Goal: Information Seeking & Learning: Learn about a topic

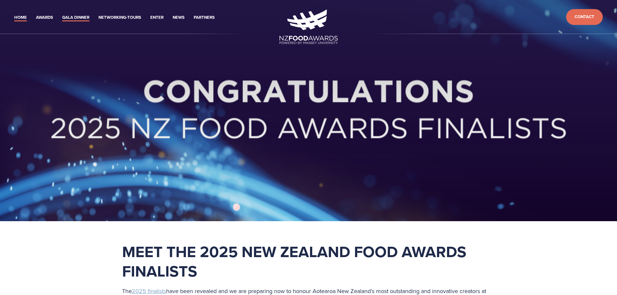
click at [82, 16] on link "Gala Dinner" at bounding box center [75, 17] width 27 height 7
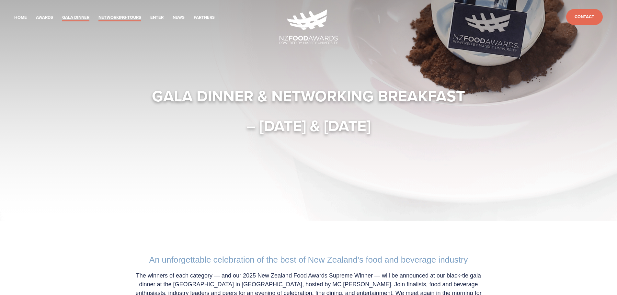
click at [117, 16] on link "Networking-Tours" at bounding box center [119, 17] width 43 height 7
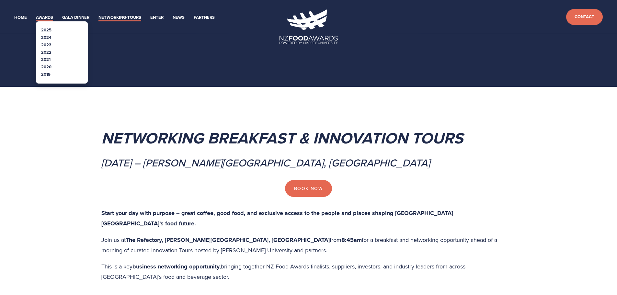
click at [45, 19] on link "Awards" at bounding box center [44, 17] width 17 height 7
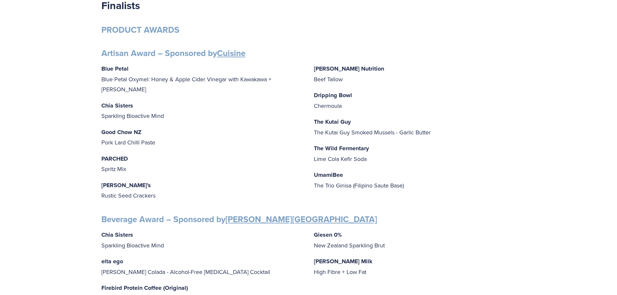
scroll to position [65, 0]
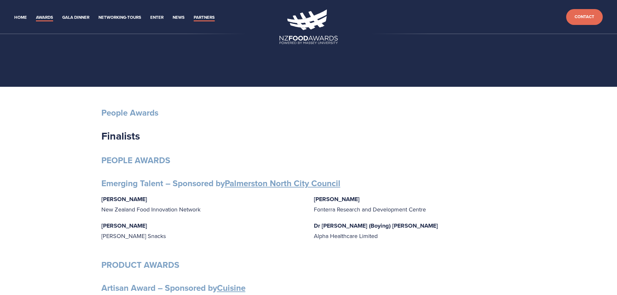
click at [203, 16] on link "Partners" at bounding box center [204, 17] width 21 height 7
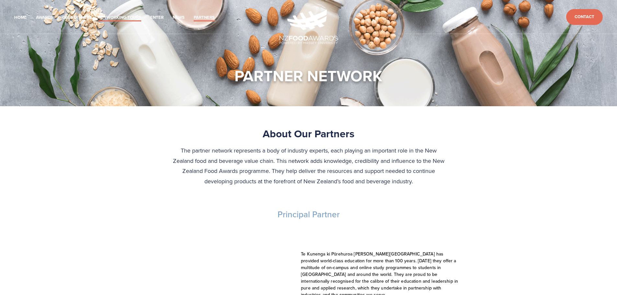
click at [114, 16] on link "Networking-Tours" at bounding box center [119, 17] width 43 height 7
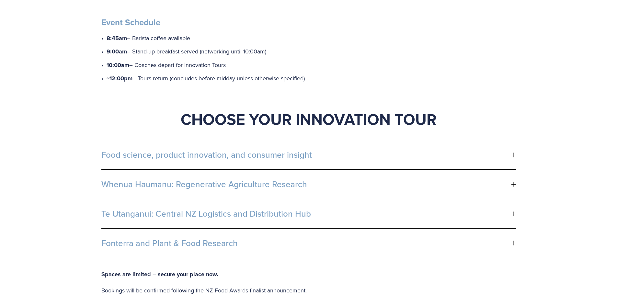
scroll to position [291, 0]
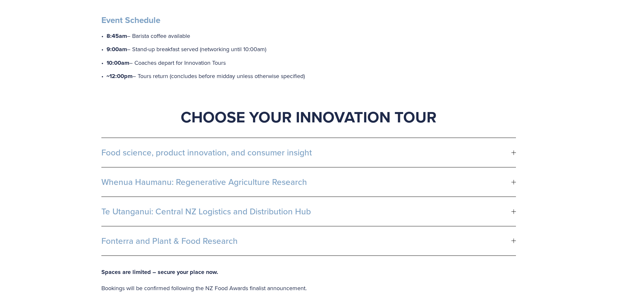
click at [223, 236] on span "Fonterra and Plant & Food Research" at bounding box center [306, 241] width 410 height 10
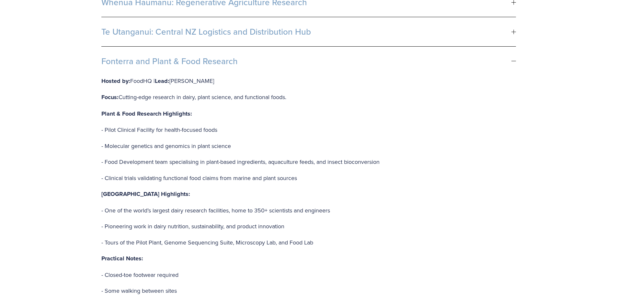
scroll to position [486, 0]
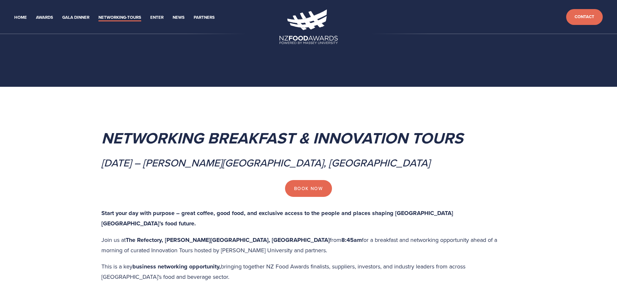
scroll to position [486, 0]
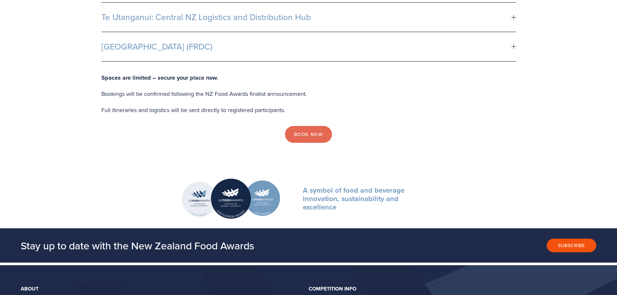
click at [513, 44] on div at bounding box center [513, 46] width 0 height 5
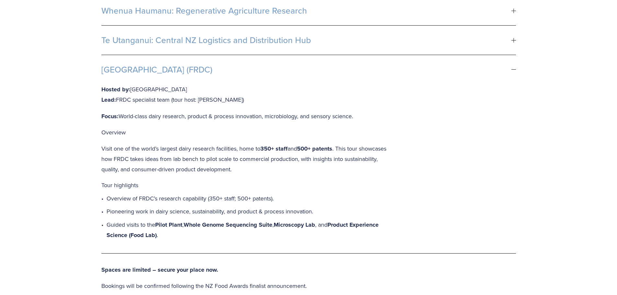
scroll to position [421, 0]
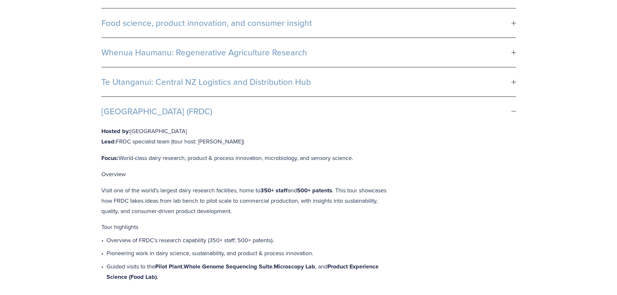
click at [513, 69] on button "Te Utanganui: Central NZ Logistics and Distribution Hub" at bounding box center [308, 81] width 414 height 29
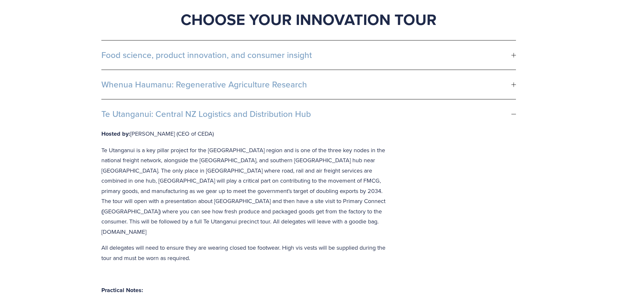
scroll to position [389, 0]
click at [513, 114] on div at bounding box center [513, 114] width 5 height 0
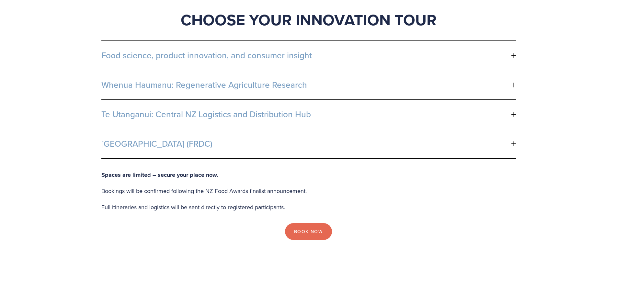
click at [514, 85] on div at bounding box center [513, 85] width 5 height 0
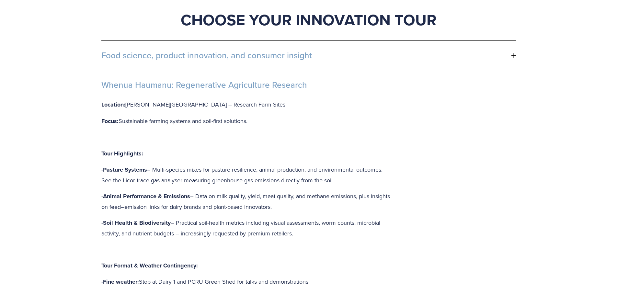
click at [513, 85] on div at bounding box center [513, 85] width 5 height 0
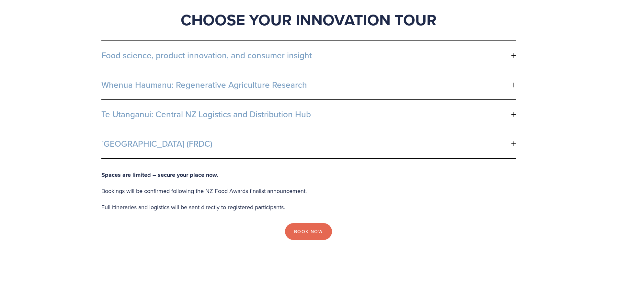
click at [511, 142] on div at bounding box center [513, 144] width 5 height 5
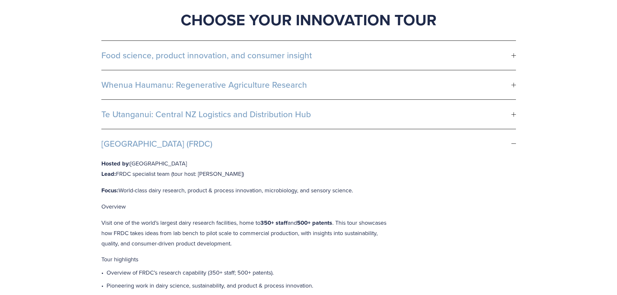
click at [511, 142] on div at bounding box center [513, 144] width 5 height 5
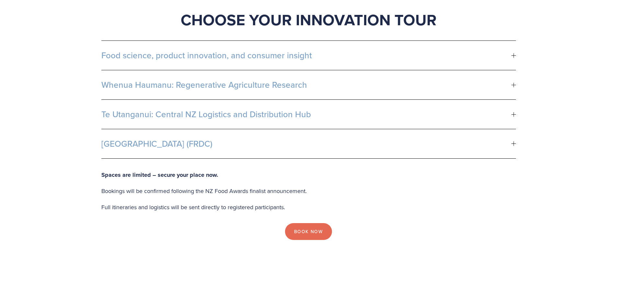
click at [139, 139] on span "[GEOGRAPHIC_DATA] (FRDC)" at bounding box center [306, 144] width 410 height 10
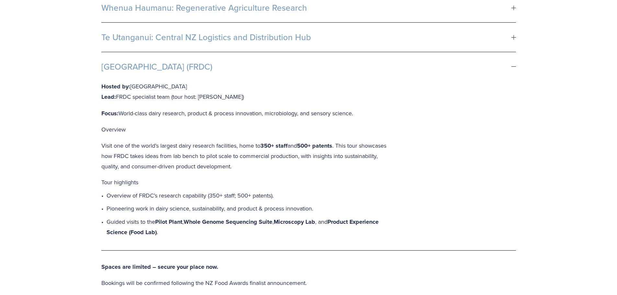
scroll to position [486, 0]
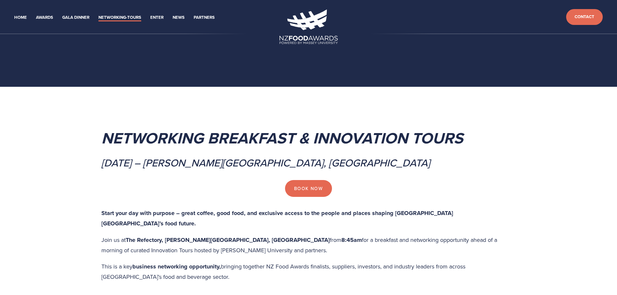
scroll to position [486, 0]
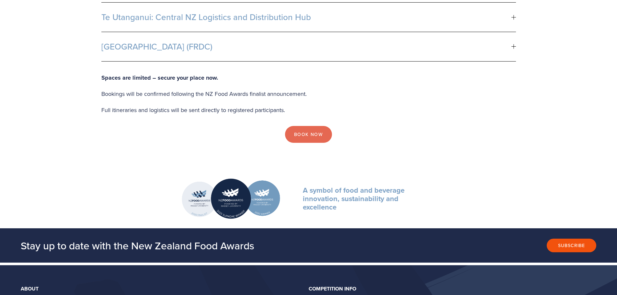
click at [193, 42] on span "[GEOGRAPHIC_DATA] (FRDC)" at bounding box center [306, 47] width 410 height 10
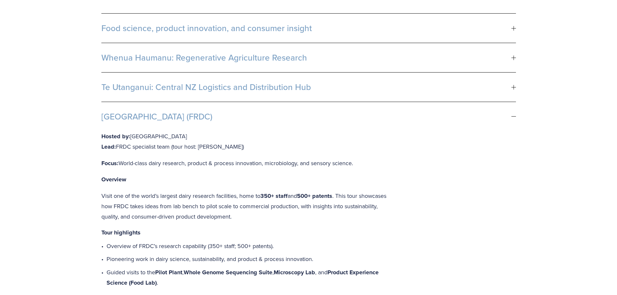
scroll to position [389, 0]
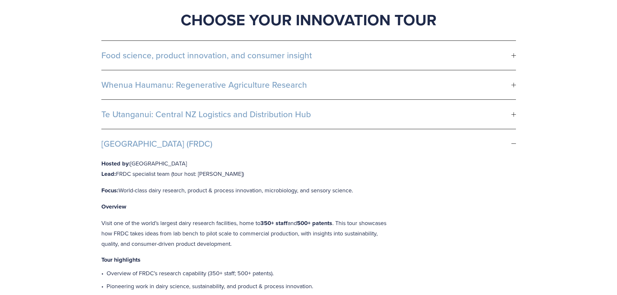
click at [514, 142] on div at bounding box center [513, 144] width 5 height 5
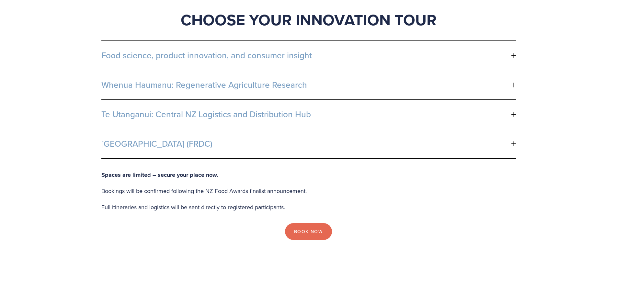
click at [472, 51] on span "Food science, product innovation, and consumer insight" at bounding box center [306, 56] width 410 height 10
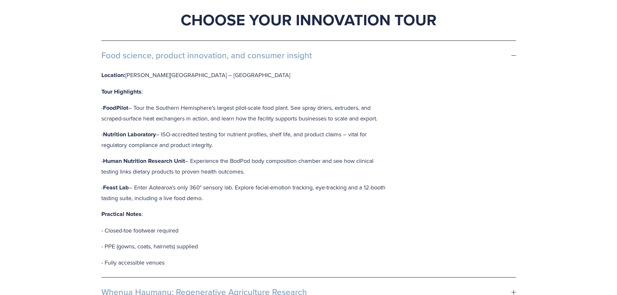
drag, startPoint x: 313, startPoint y: 45, endPoint x: 134, endPoint y: 40, distance: 179.1
click at [134, 51] on span "Food science, product innovation, and consumer insight" at bounding box center [306, 56] width 410 height 10
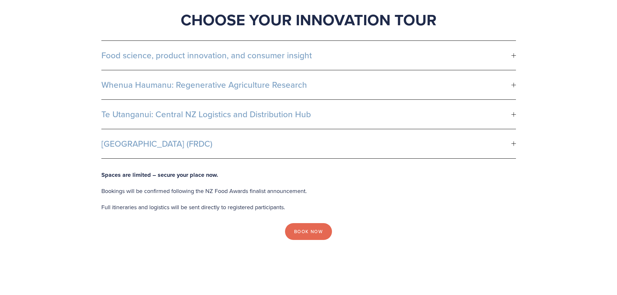
click at [104, 51] on span "Food science, product innovation, and consumer insight" at bounding box center [306, 56] width 410 height 10
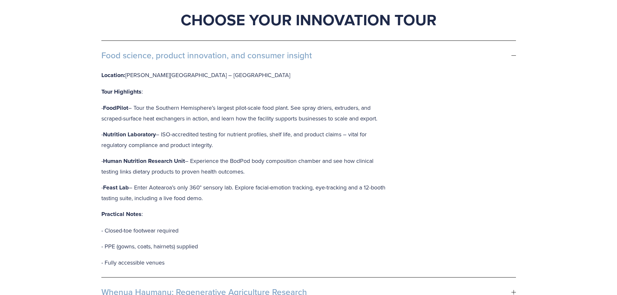
click at [293, 51] on span "Food science, product innovation, and consumer insight" at bounding box center [306, 56] width 410 height 10
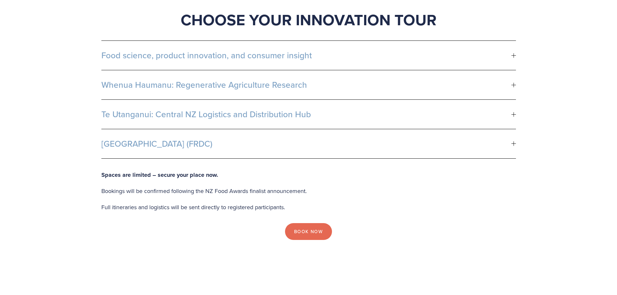
drag, startPoint x: 311, startPoint y: 44, endPoint x: 165, endPoint y: 45, distance: 145.4
click at [170, 51] on span "Food science, product innovation, and consumer insight" at bounding box center [306, 56] width 410 height 10
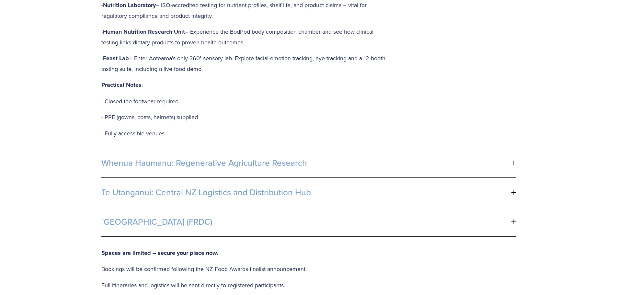
scroll to position [518, 0]
